Goal: Transaction & Acquisition: Purchase product/service

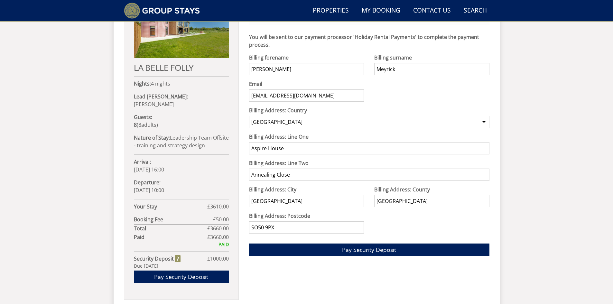
scroll to position [303, 0]
click at [379, 249] on span "Pay Security Deposit" at bounding box center [369, 250] width 54 height 8
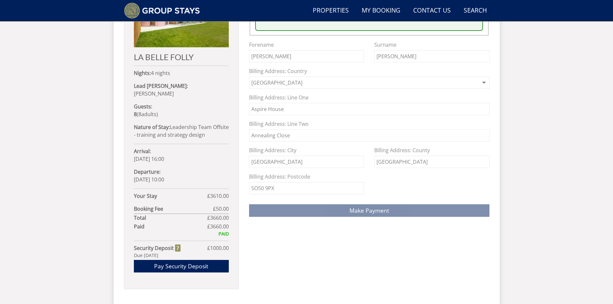
click at [356, 227] on div "Make a Payment Offline Payment Instructions: Booking Reference G1210 Account: S…" at bounding box center [369, 138] width 240 height 324
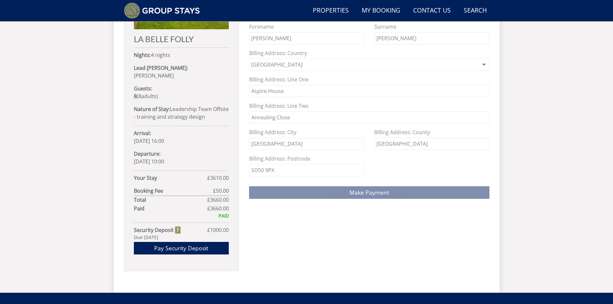
scroll to position [346, 0]
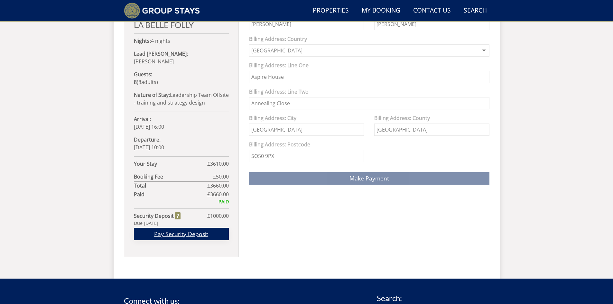
click at [178, 228] on link "Pay Security Deposit" at bounding box center [181, 234] width 95 height 13
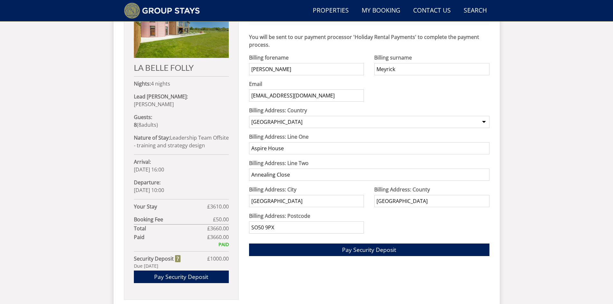
scroll to position [303, 0]
click at [374, 247] on span "Pay Security Deposit" at bounding box center [369, 250] width 54 height 8
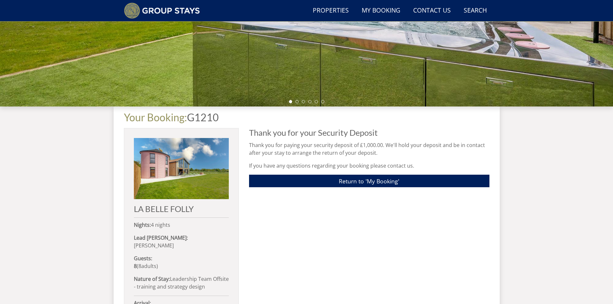
scroll to position [17, 0]
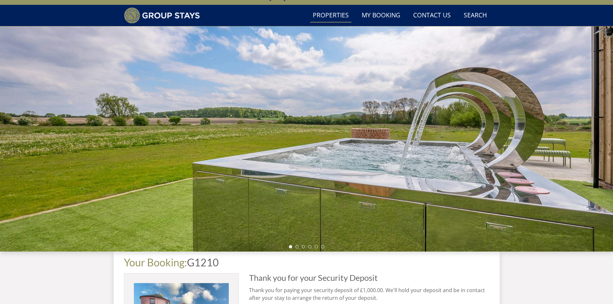
click at [324, 13] on link "Properties" at bounding box center [330, 15] width 41 height 14
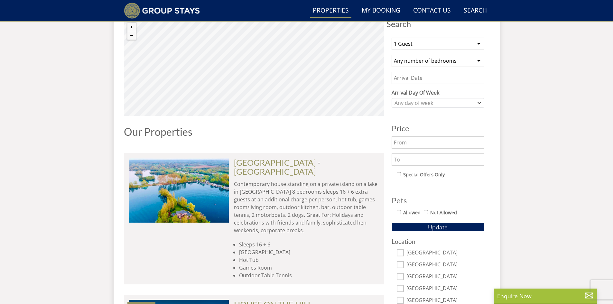
scroll to position [242, 0]
